Goal: Navigation & Orientation: Find specific page/section

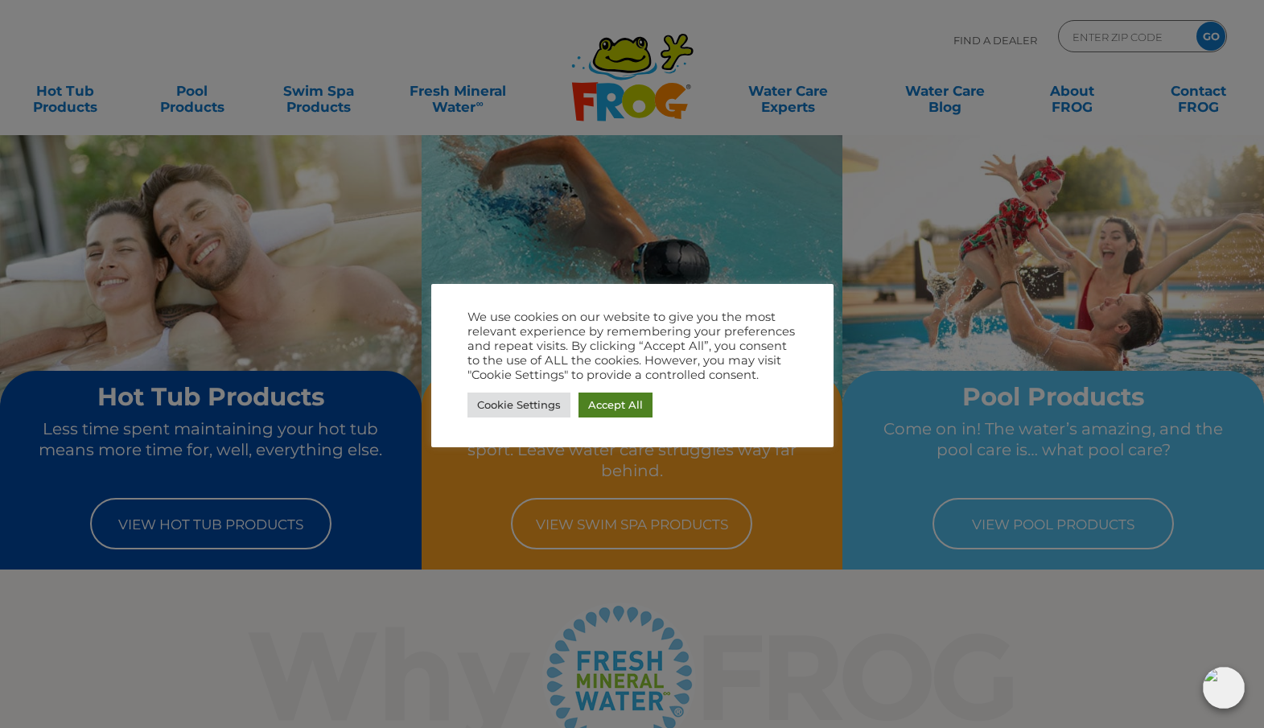
click at [627, 401] on link "Accept All" at bounding box center [615, 404] width 74 height 25
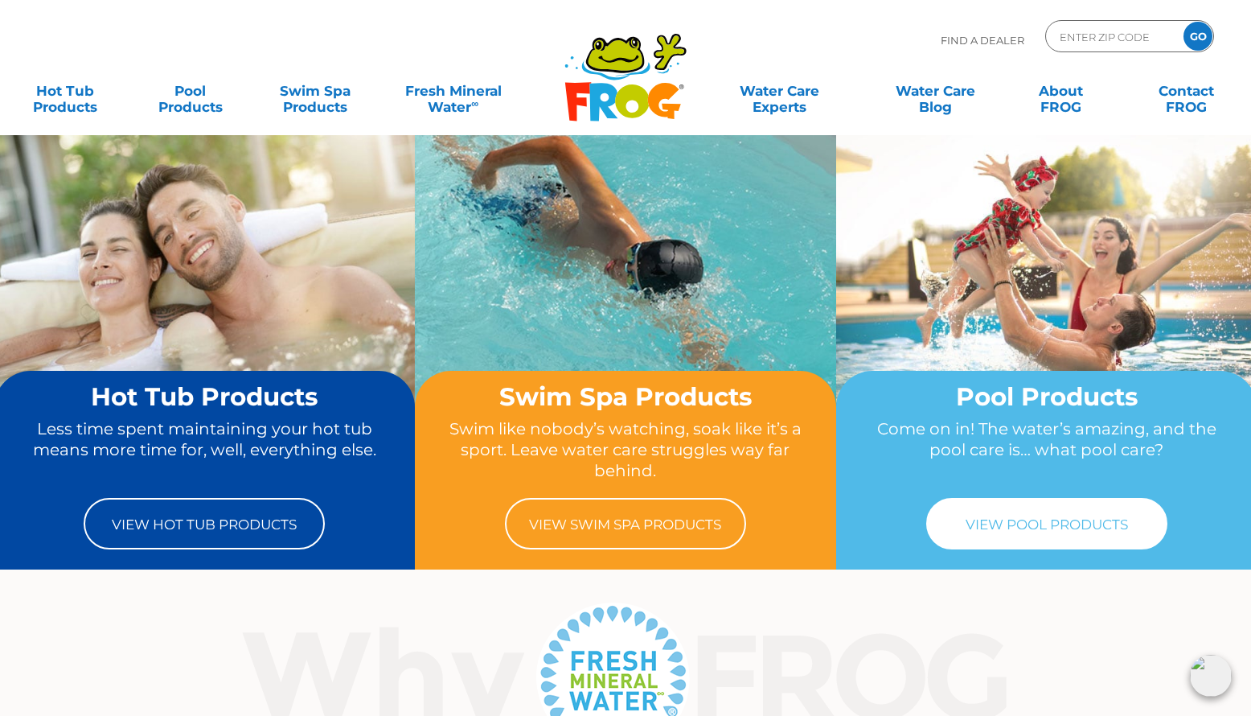
click at [1054, 527] on link "View Pool Products" at bounding box center [1047, 523] width 241 height 51
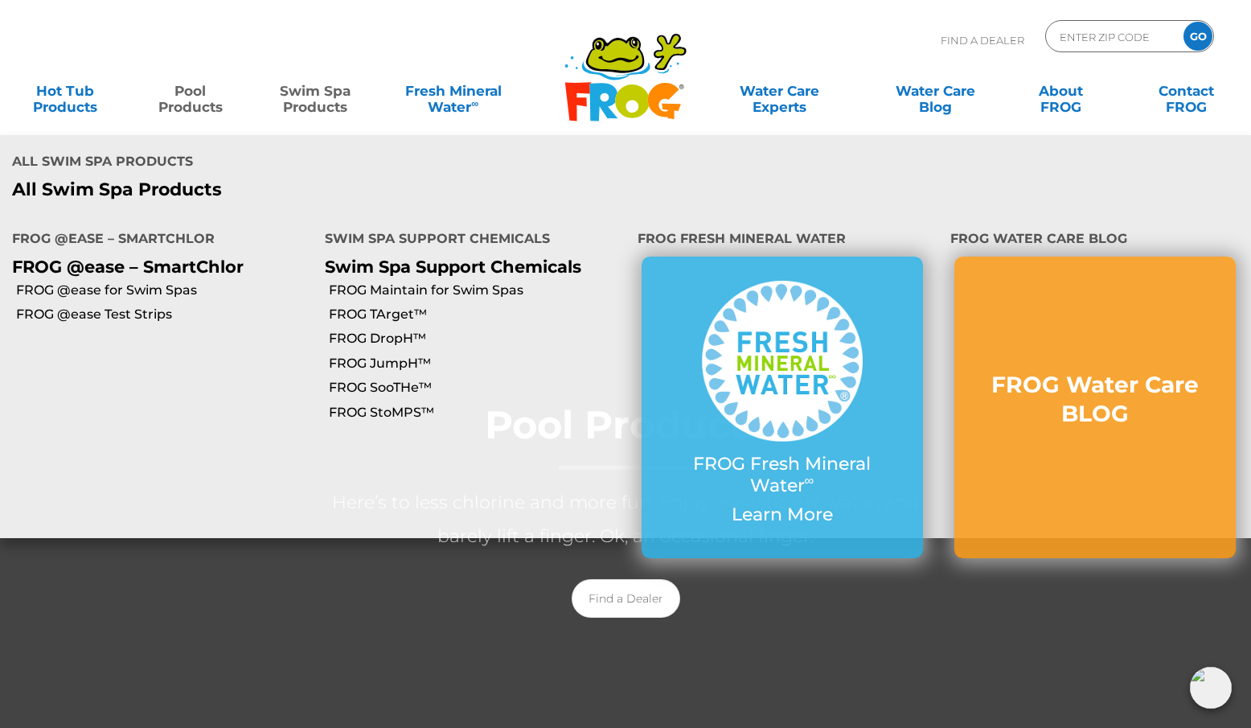
click at [312, 92] on link "Swim Spa Products" at bounding box center [315, 91] width 97 height 32
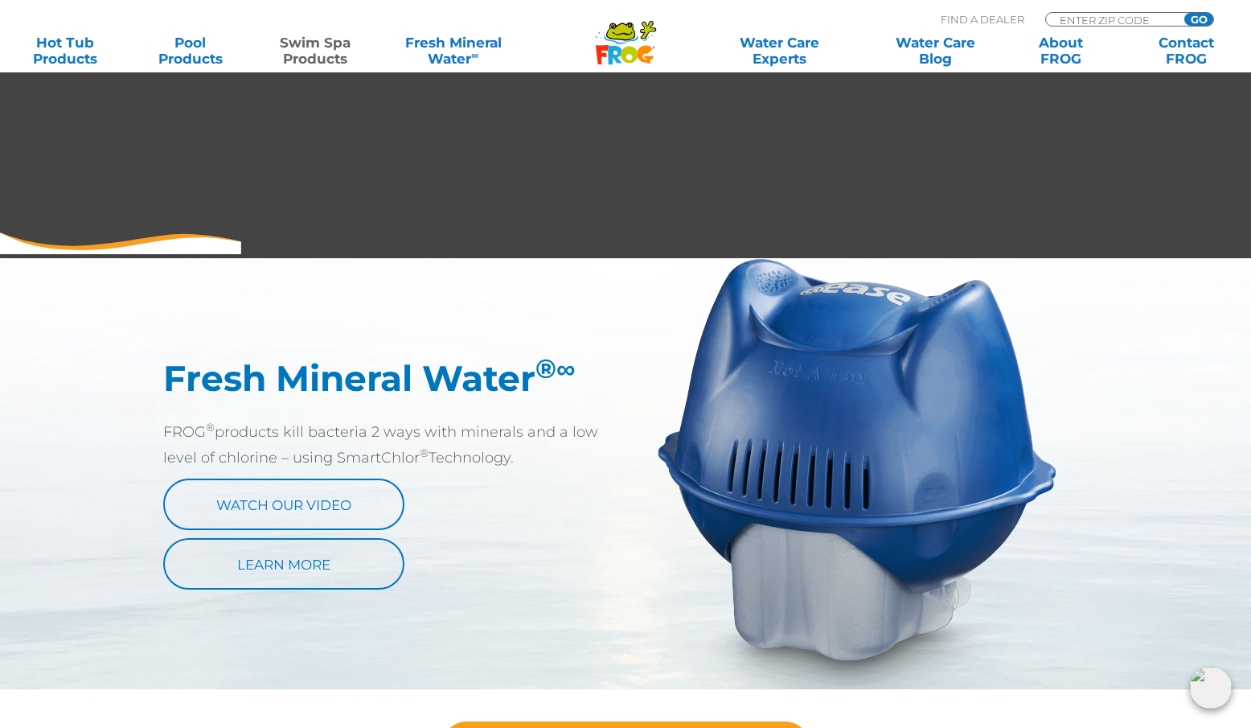
scroll to position [663, 0]
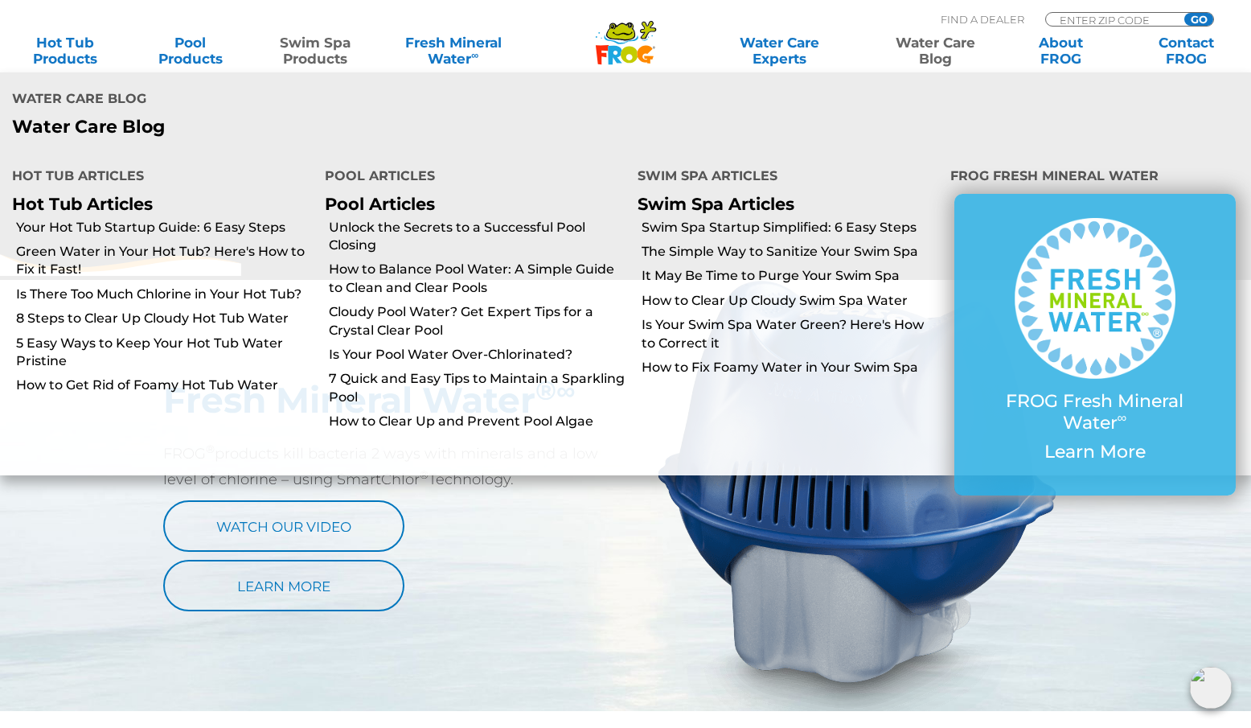
click at [936, 50] on link "Water Care Blog" at bounding box center [935, 51] width 97 height 32
click at [935, 60] on link "Water Care Blog" at bounding box center [935, 51] width 97 height 32
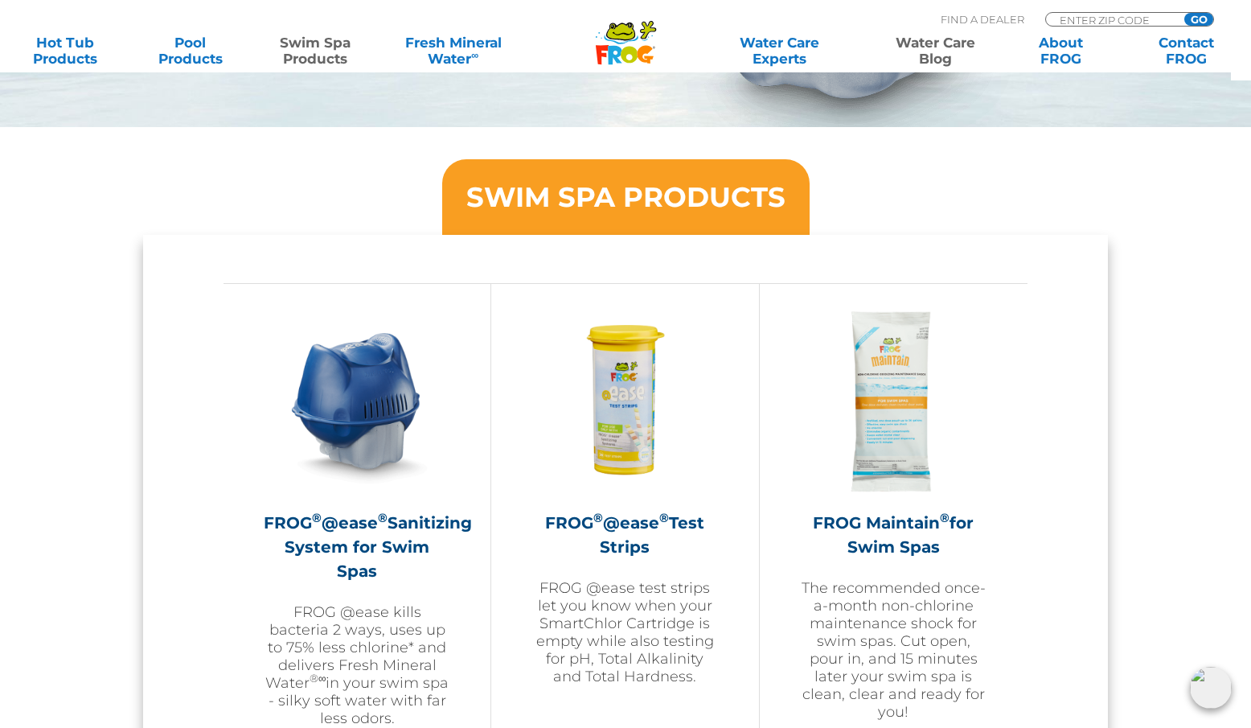
scroll to position [1696, 0]
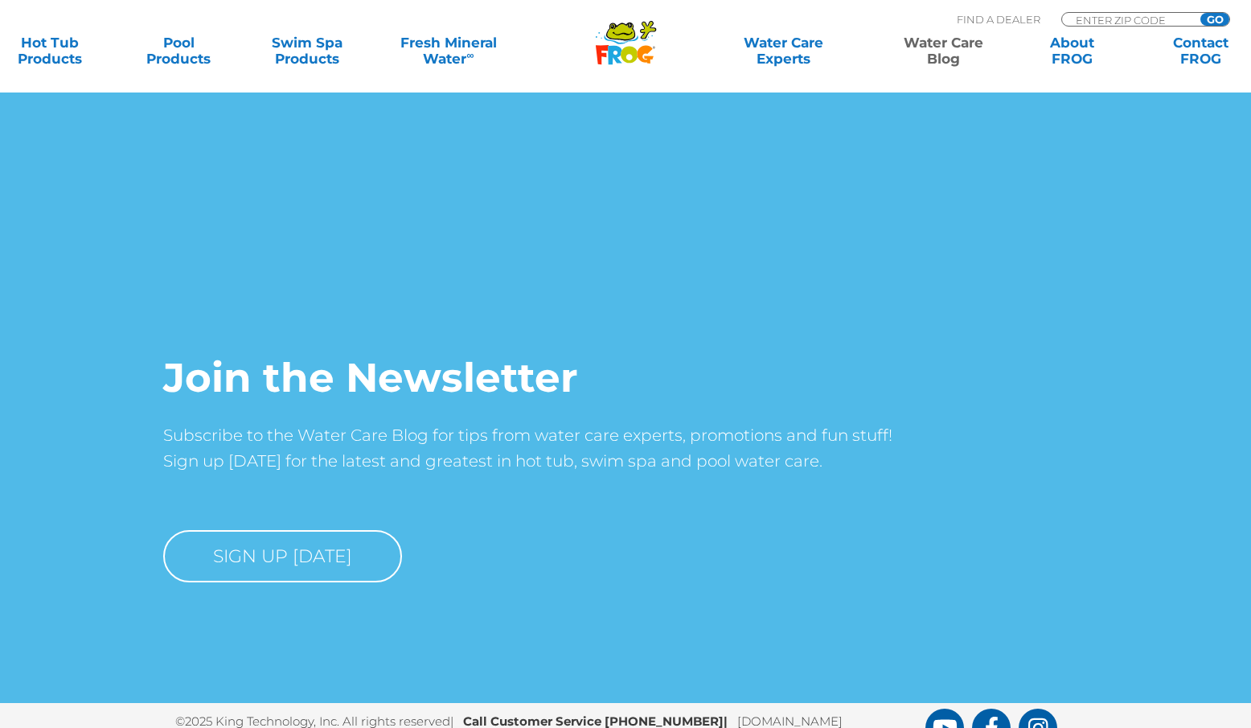
scroll to position [2913, 0]
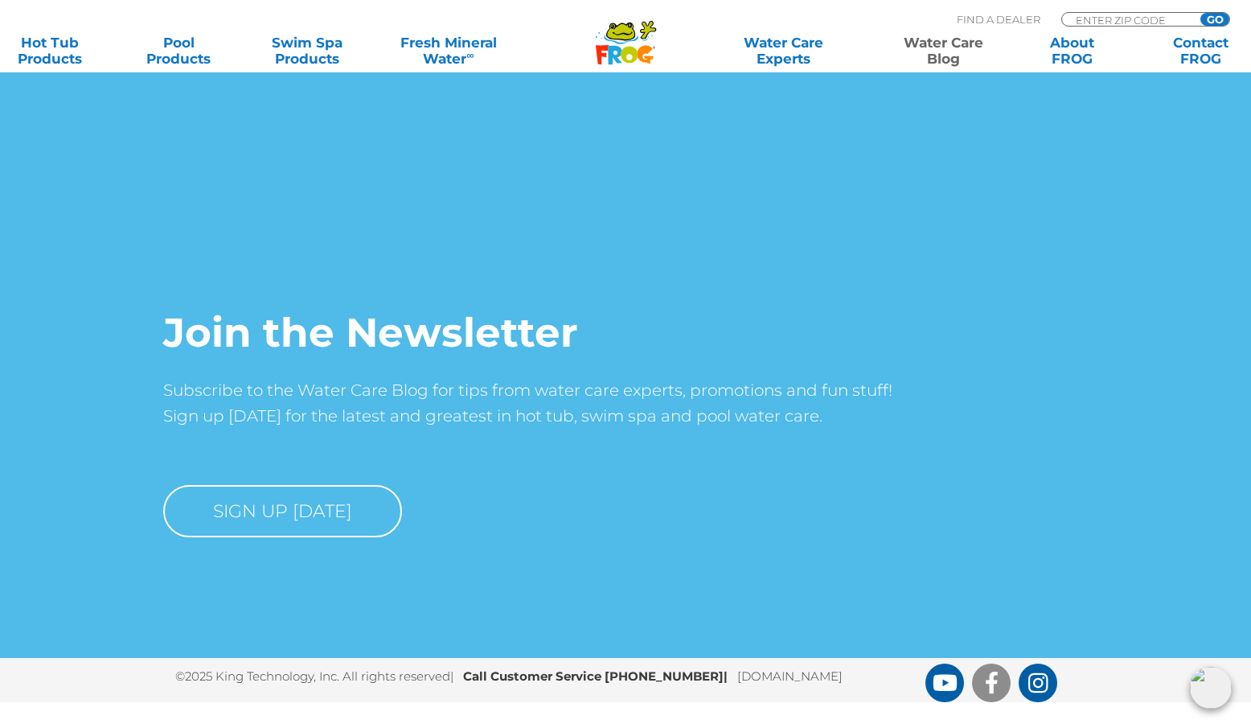
click at [991, 681] on icon "FROG Products Facebook Page" at bounding box center [992, 683] width 12 height 23
